Goal: Information Seeking & Learning: Find specific fact

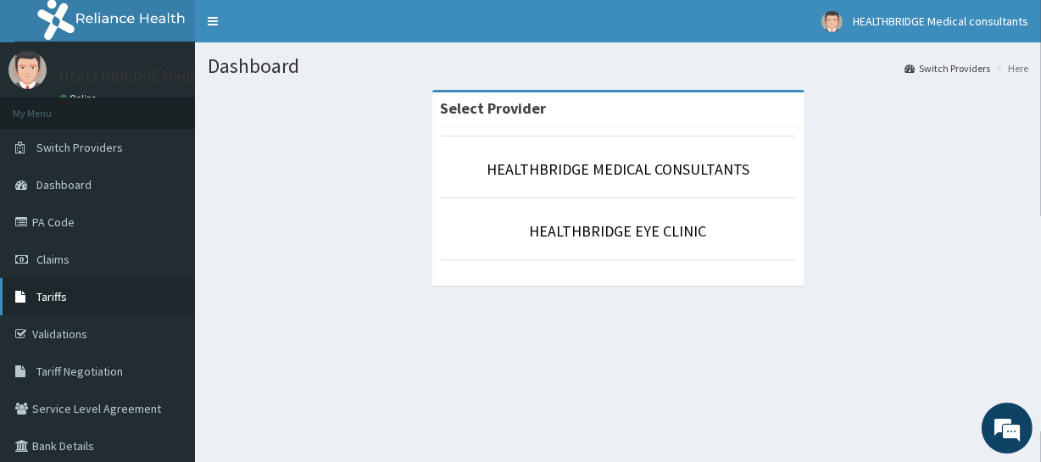
click at [81, 295] on link "Tariffs" at bounding box center [97, 296] width 195 height 37
click at [65, 229] on link "PA Code" at bounding box center [97, 221] width 195 height 37
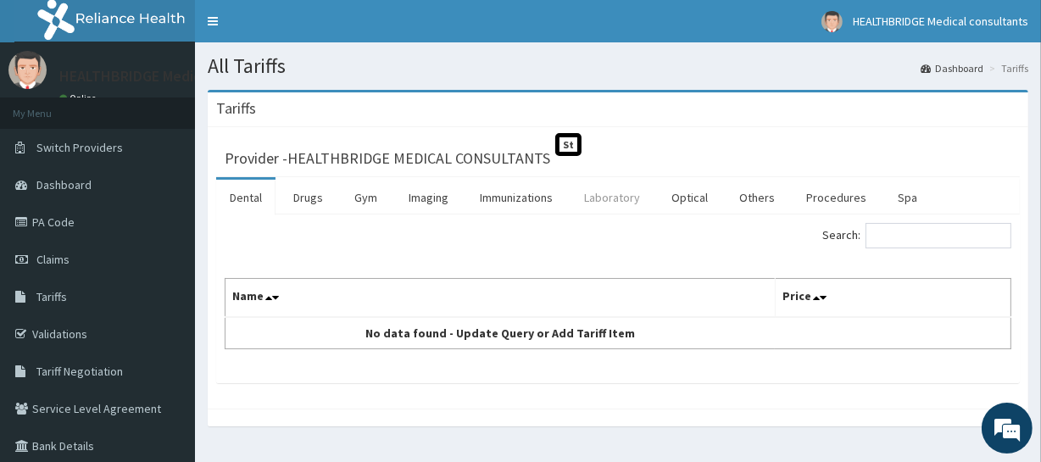
click at [607, 203] on link "Laboratory" at bounding box center [612, 198] width 83 height 36
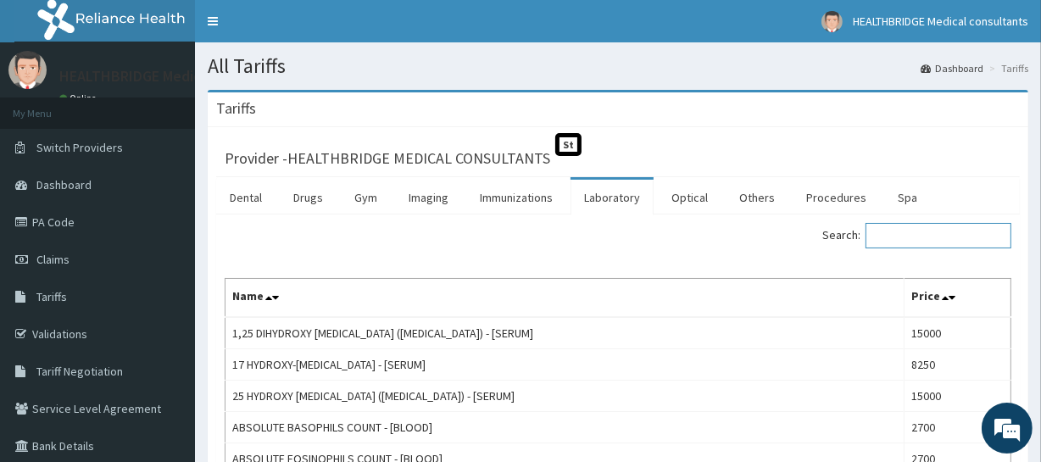
click at [886, 232] on input "Search:" at bounding box center [939, 235] width 146 height 25
drag, startPoint x: 887, startPoint y: 235, endPoint x: 895, endPoint y: 233, distance: 8.6
click at [895, 233] on input "Search:" at bounding box center [939, 235] width 146 height 25
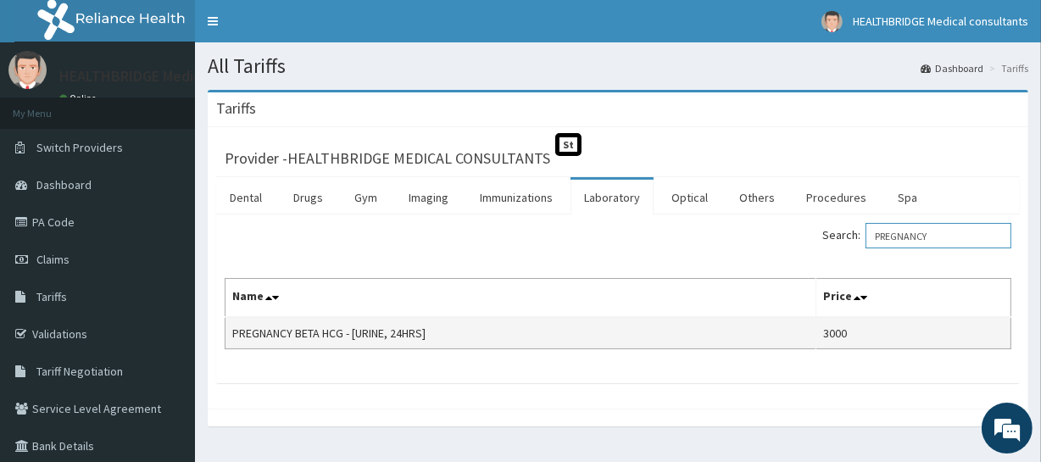
type input "PREGNANCY"
drag, startPoint x: 437, startPoint y: 328, endPoint x: 228, endPoint y: 334, distance: 209.5
click at [228, 334] on td "PREGNANCY BETA HCG - [URINE, 24HRS]" at bounding box center [521, 333] width 591 height 32
copy td "PREGNANCY BETA HCG - [URINE, 24HRS]"
